Goal: Task Accomplishment & Management: Use online tool/utility

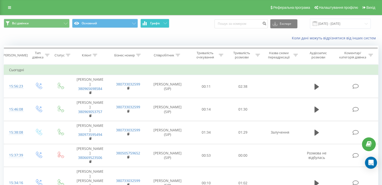
click at [161, 25] on button "Графік" at bounding box center [154, 23] width 29 height 9
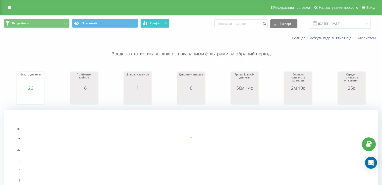
click at [161, 25] on button "Графік" at bounding box center [154, 23] width 29 height 9
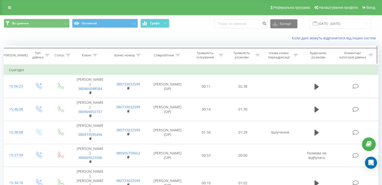
click at [257, 55] on icon at bounding box center [258, 55] width 5 height 3
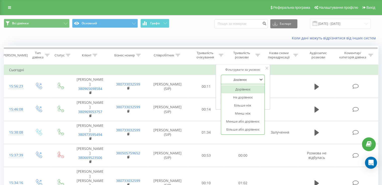
click at [242, 80] on div at bounding box center [240, 79] width 36 height 5
click at [239, 106] on div "Більше ніж" at bounding box center [243, 105] width 44 height 8
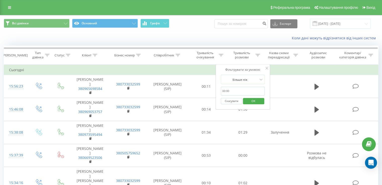
click at [235, 89] on input "text" at bounding box center [243, 91] width 44 height 9
type input "01:00"
click at [257, 102] on span "OK" at bounding box center [253, 101] width 14 height 8
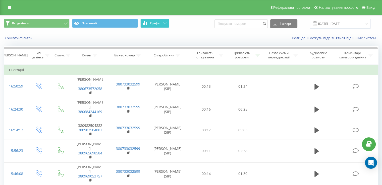
click at [163, 25] on button "Графік" at bounding box center [154, 23] width 29 height 9
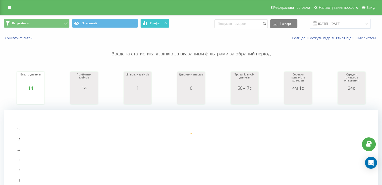
click at [163, 25] on button "Графік" at bounding box center [154, 23] width 29 height 9
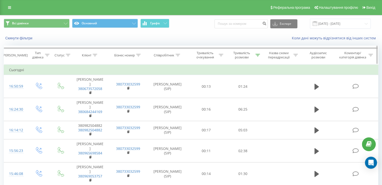
click at [258, 56] on icon at bounding box center [258, 55] width 5 height 3
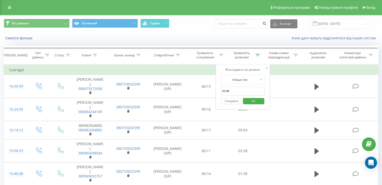
drag, startPoint x: 233, startPoint y: 101, endPoint x: 219, endPoint y: 92, distance: 16.6
click at [233, 101] on button "Скасувати" at bounding box center [231, 101] width 21 height 6
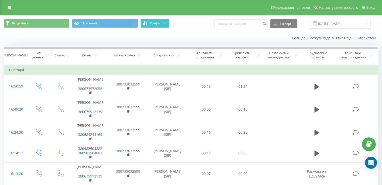
click at [166, 25] on button "Графік" at bounding box center [154, 23] width 29 height 9
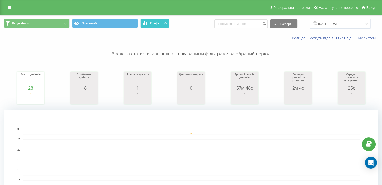
click at [166, 26] on button "Графік" at bounding box center [154, 23] width 29 height 9
